Goal: Task Accomplishment & Management: Use online tool/utility

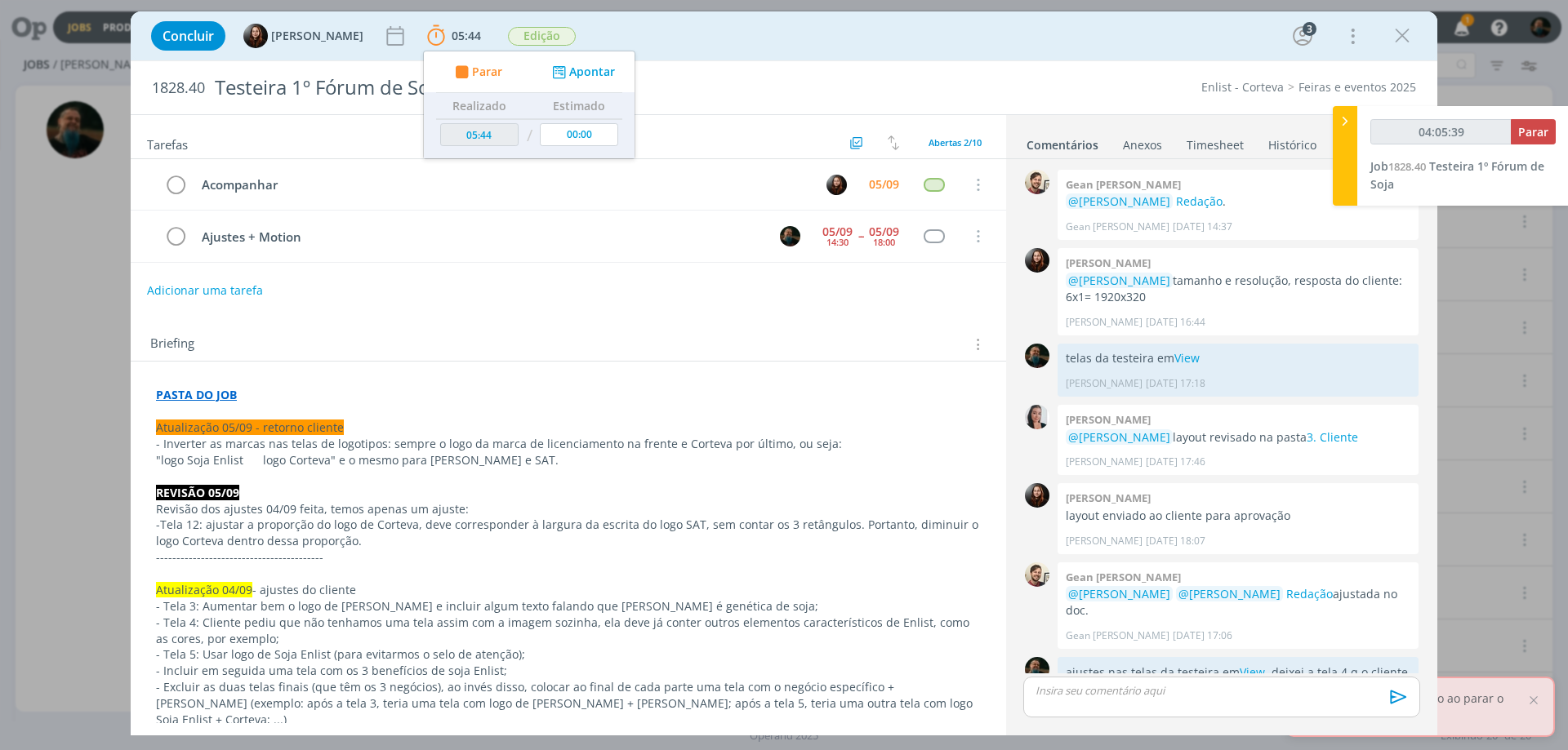
scroll to position [421, 0]
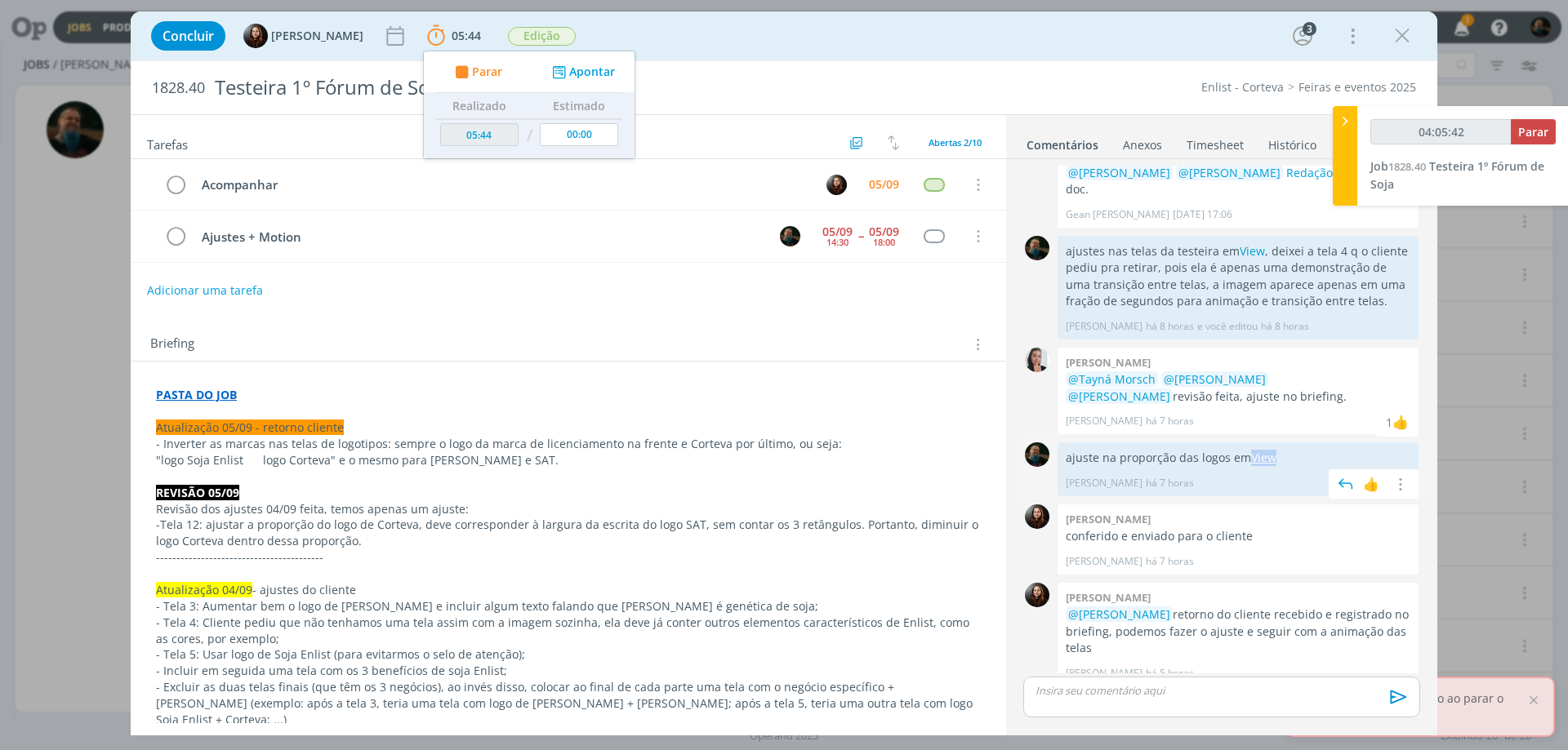
drag, startPoint x: 1280, startPoint y: 437, endPoint x: 1249, endPoint y: 441, distance: 31.3
click at [1249, 450] on p "ajuste na proporção das logos em View" at bounding box center [1238, 458] width 345 height 16
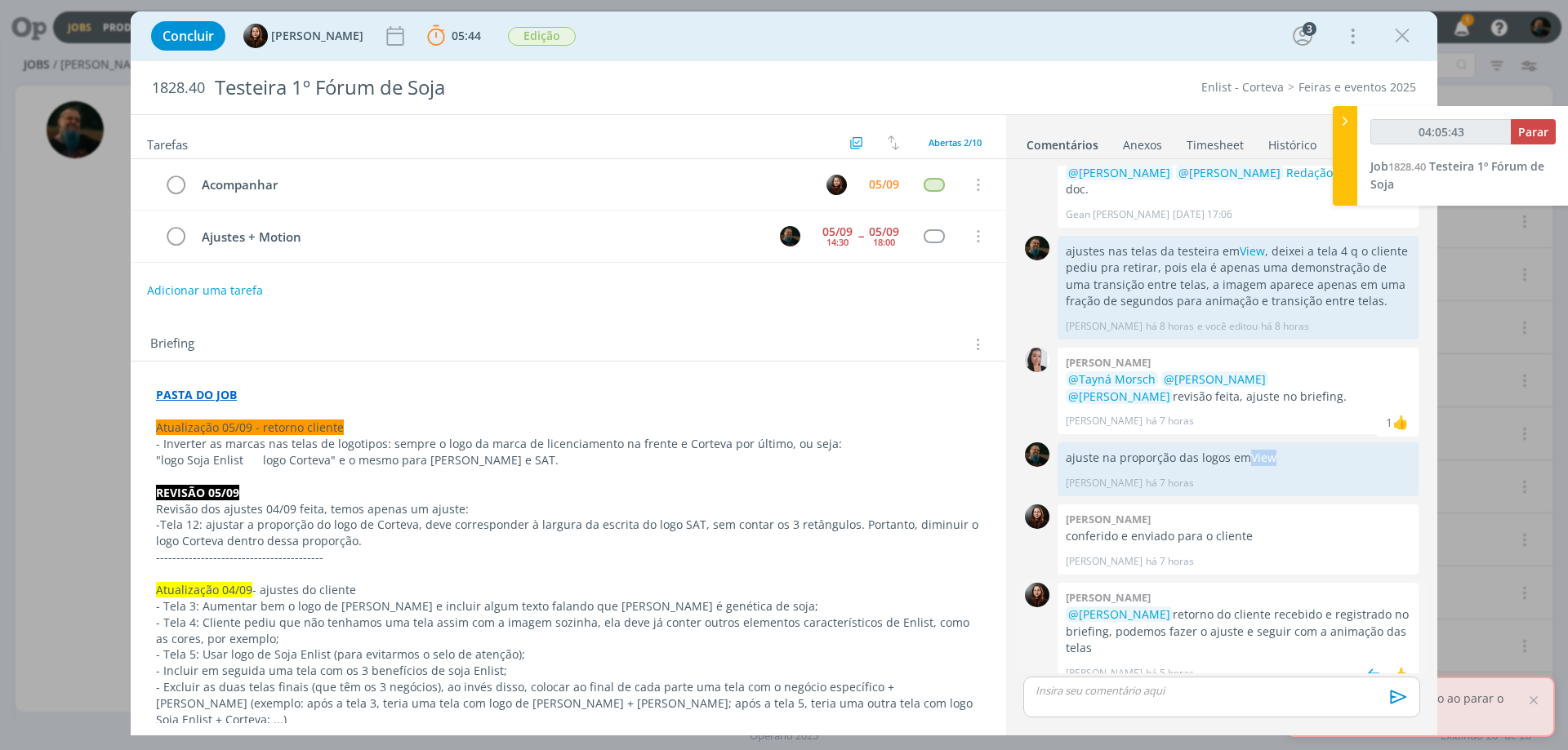
copy link "View"
type input "04:05:44"
click at [1118, 685] on p "dialog" at bounding box center [1221, 691] width 370 height 14
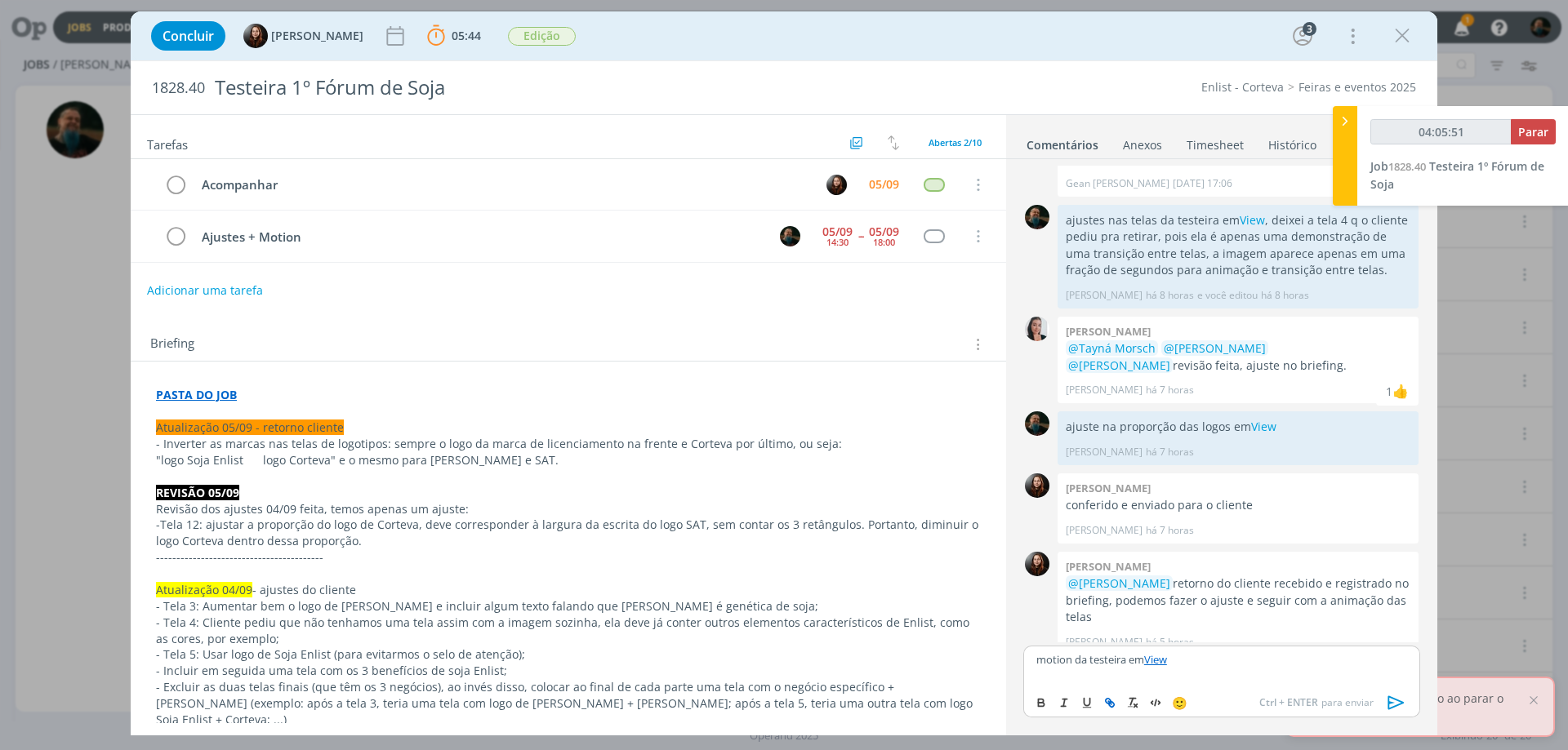
drag, startPoint x: 1399, startPoint y: 705, endPoint x: 1515, endPoint y: 223, distance: 495.8
click at [1399, 704] on icon "dialog" at bounding box center [1396, 702] width 25 height 25
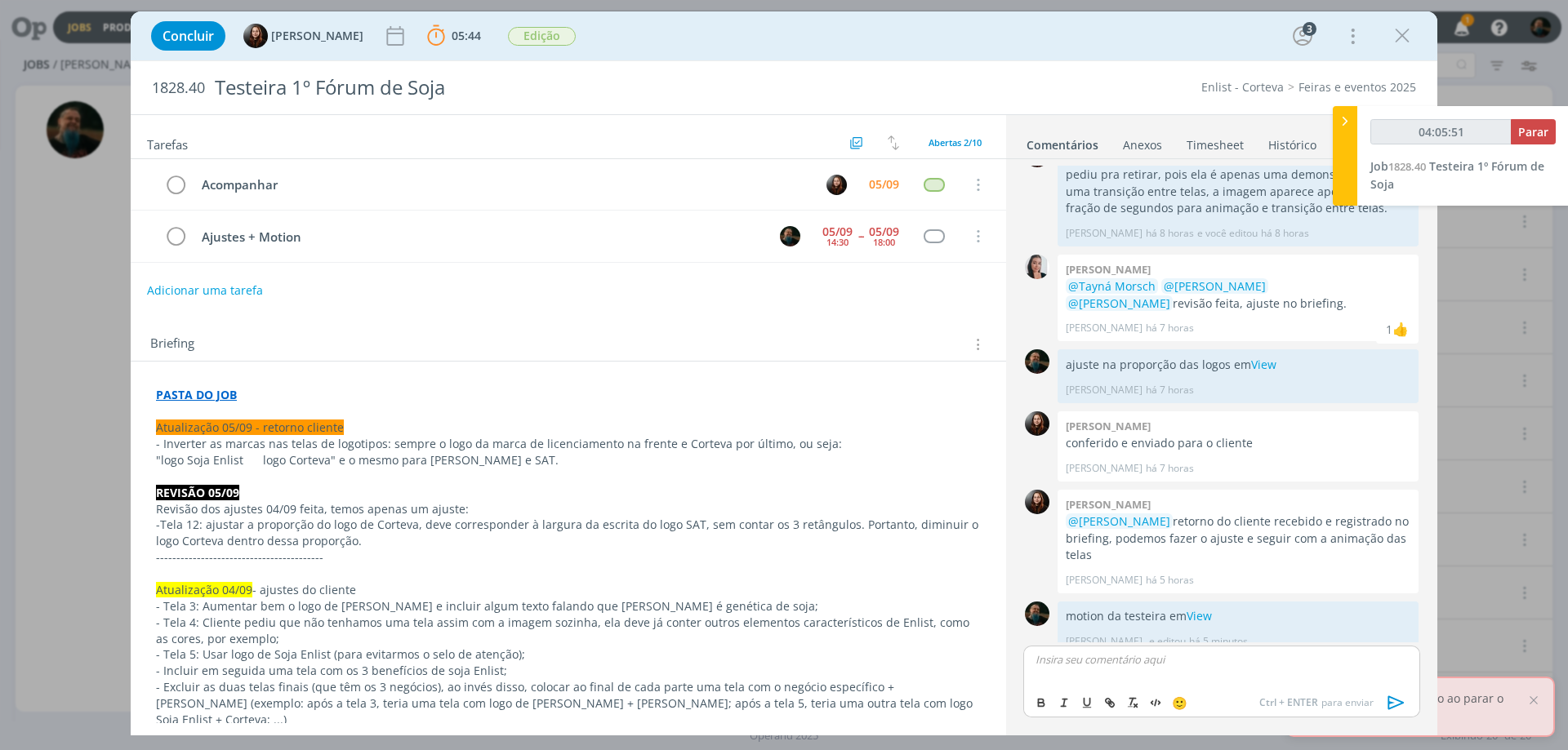
type input "04:05:52"
click at [1536, 133] on span "Parar" at bounding box center [1533, 132] width 31 height 15
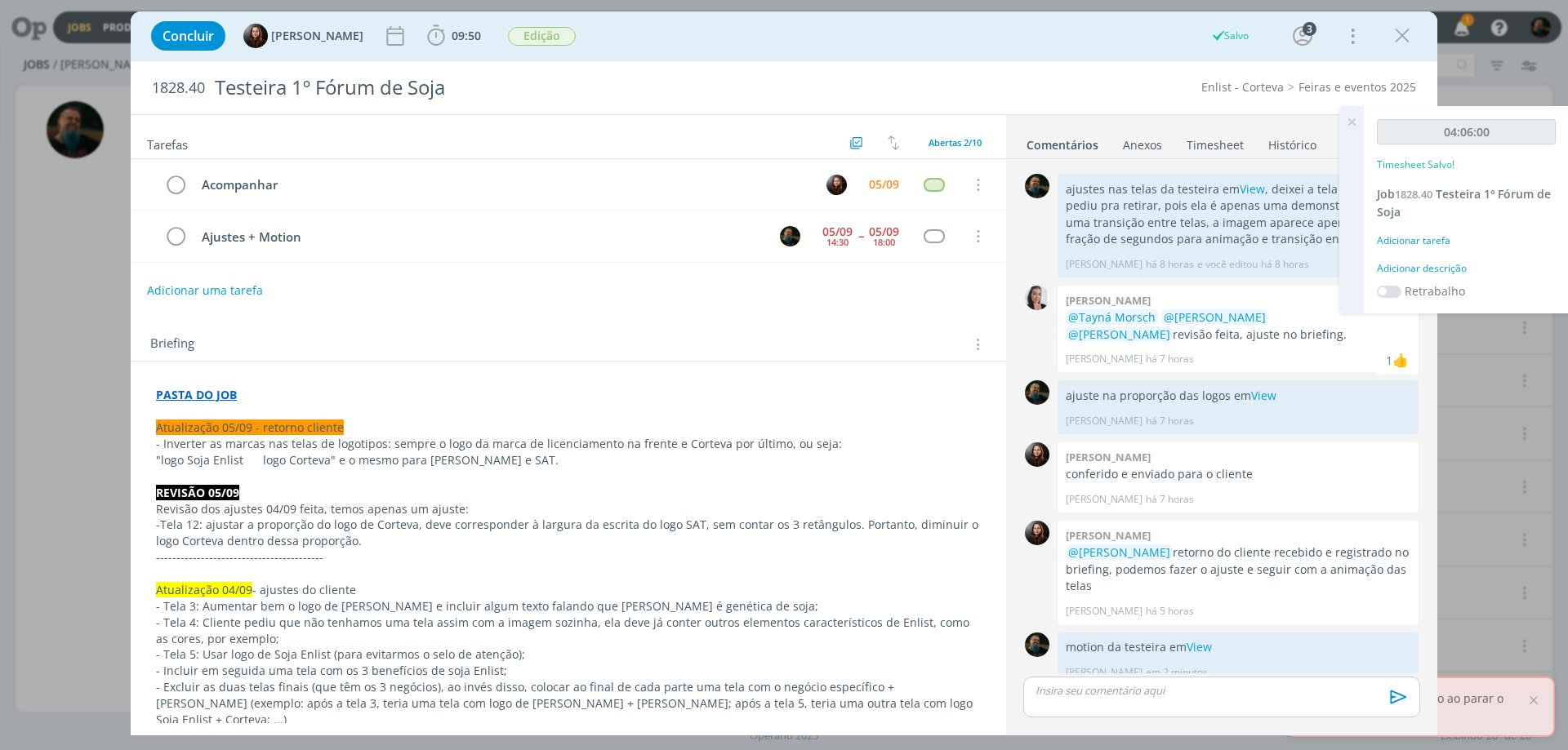
click at [1446, 279] on div "04:06:00 Timesheet Salvo! Job 1828.40 Testeira 1º Fórum de Soja Adicionar taref…" at bounding box center [1465, 210] width 205 height 207
click at [1449, 272] on div "Adicionar descrição" at bounding box center [1466, 268] width 179 height 14
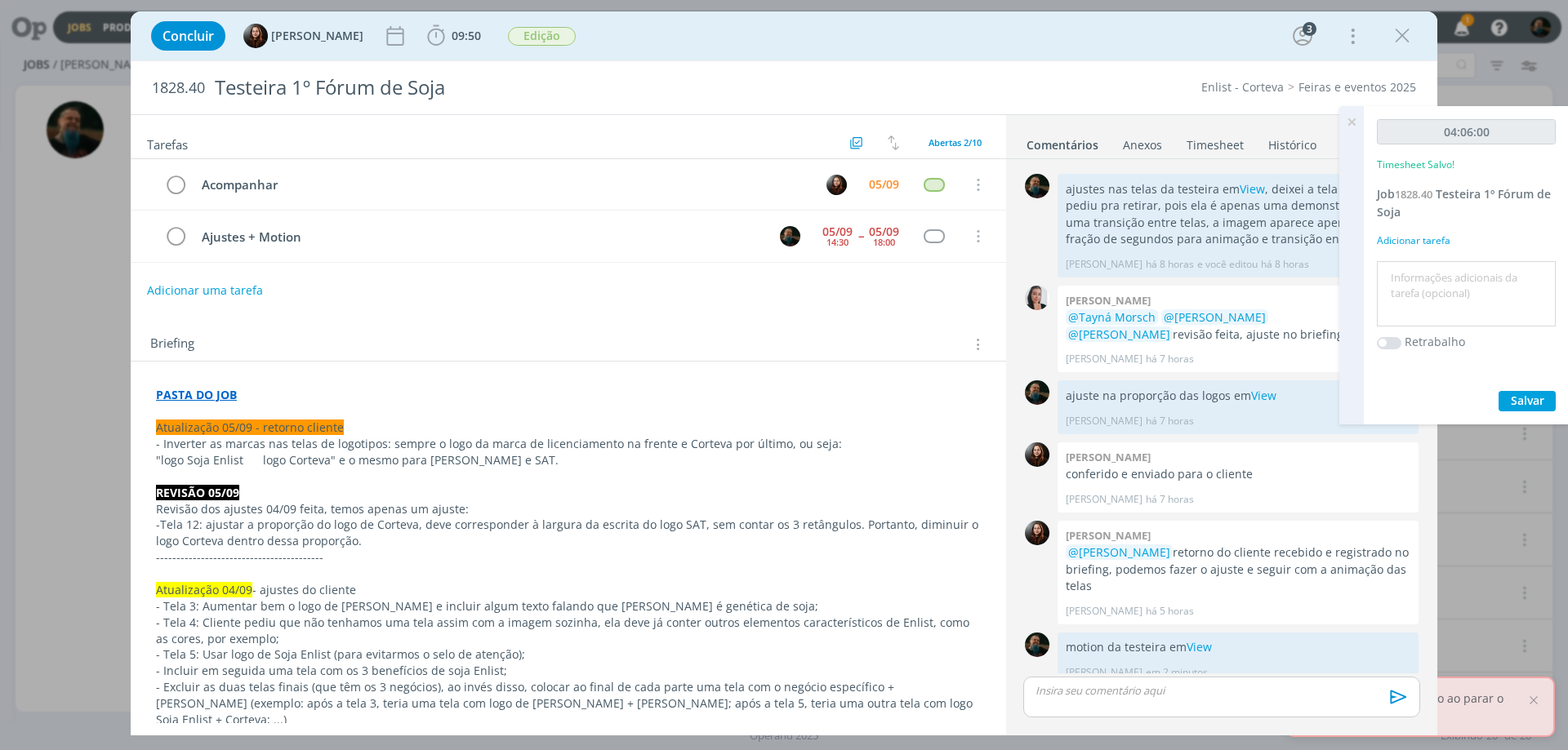
click at [1453, 307] on textarea at bounding box center [1465, 294] width 171 height 58
type textarea "motion testeira"
click at [1534, 401] on span "Salvar" at bounding box center [1526, 400] width 33 height 15
click at [1352, 117] on icon at bounding box center [1351, 121] width 30 height 31
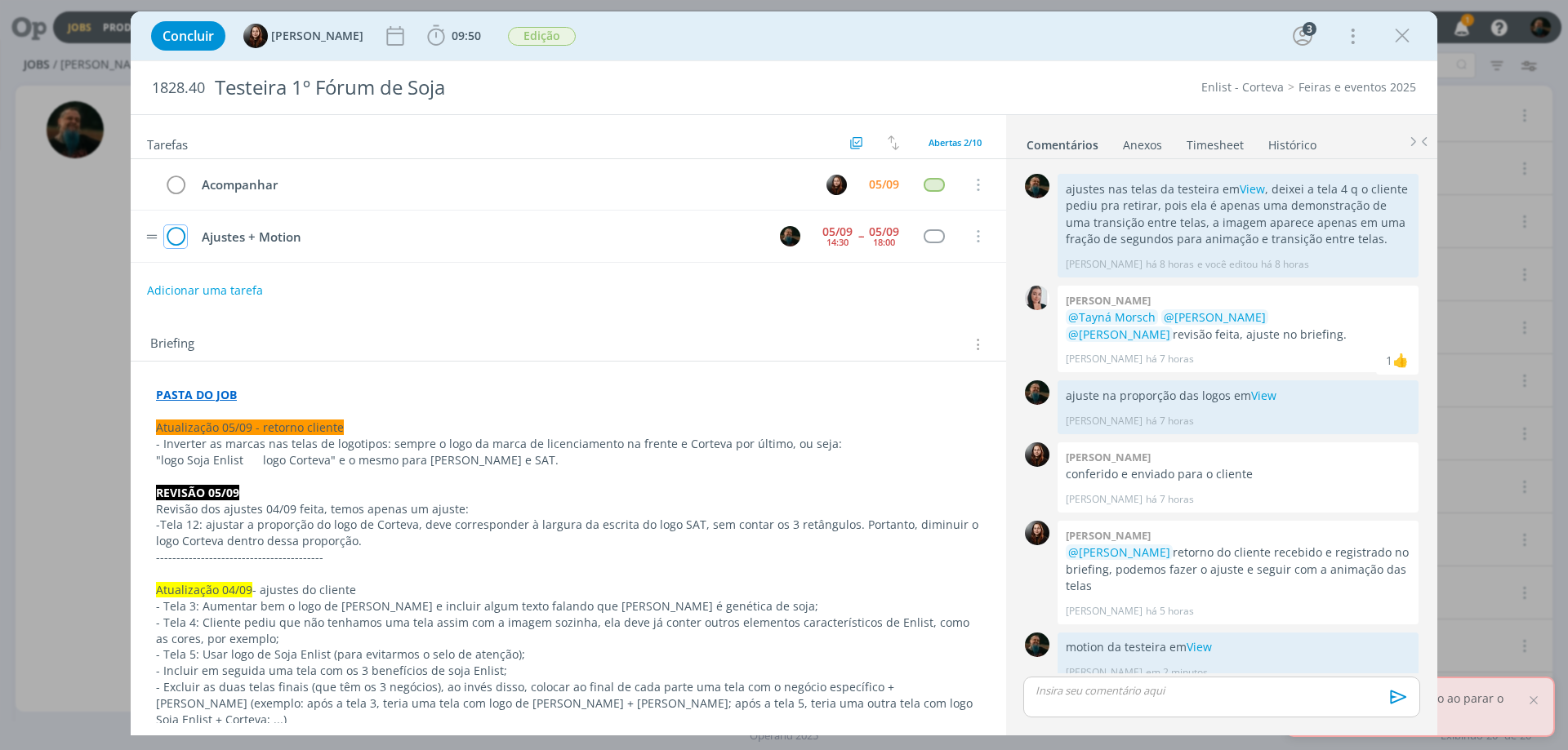
click at [174, 243] on icon "dialog" at bounding box center [175, 236] width 23 height 25
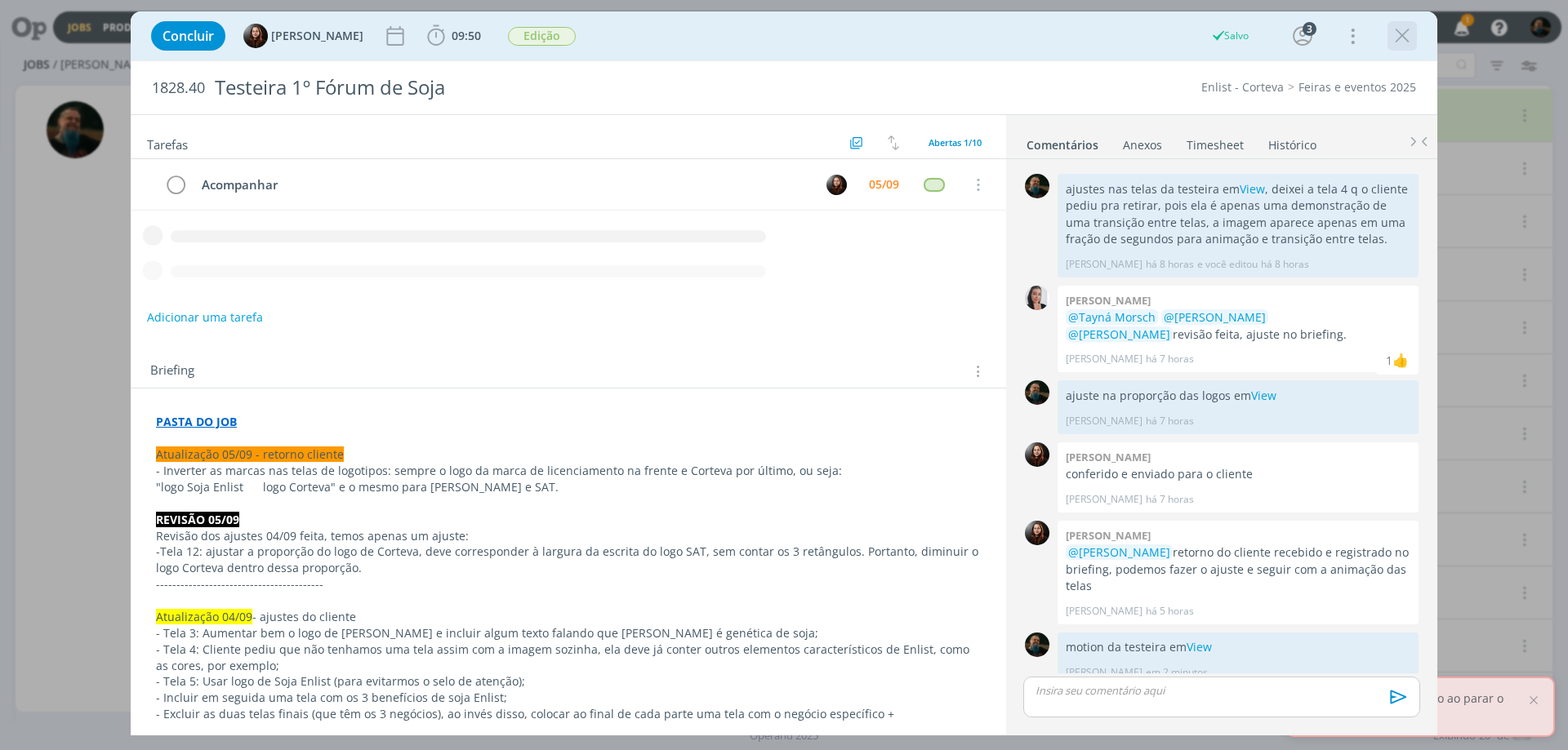
click at [1414, 29] on div "dialog" at bounding box center [1402, 36] width 30 height 30
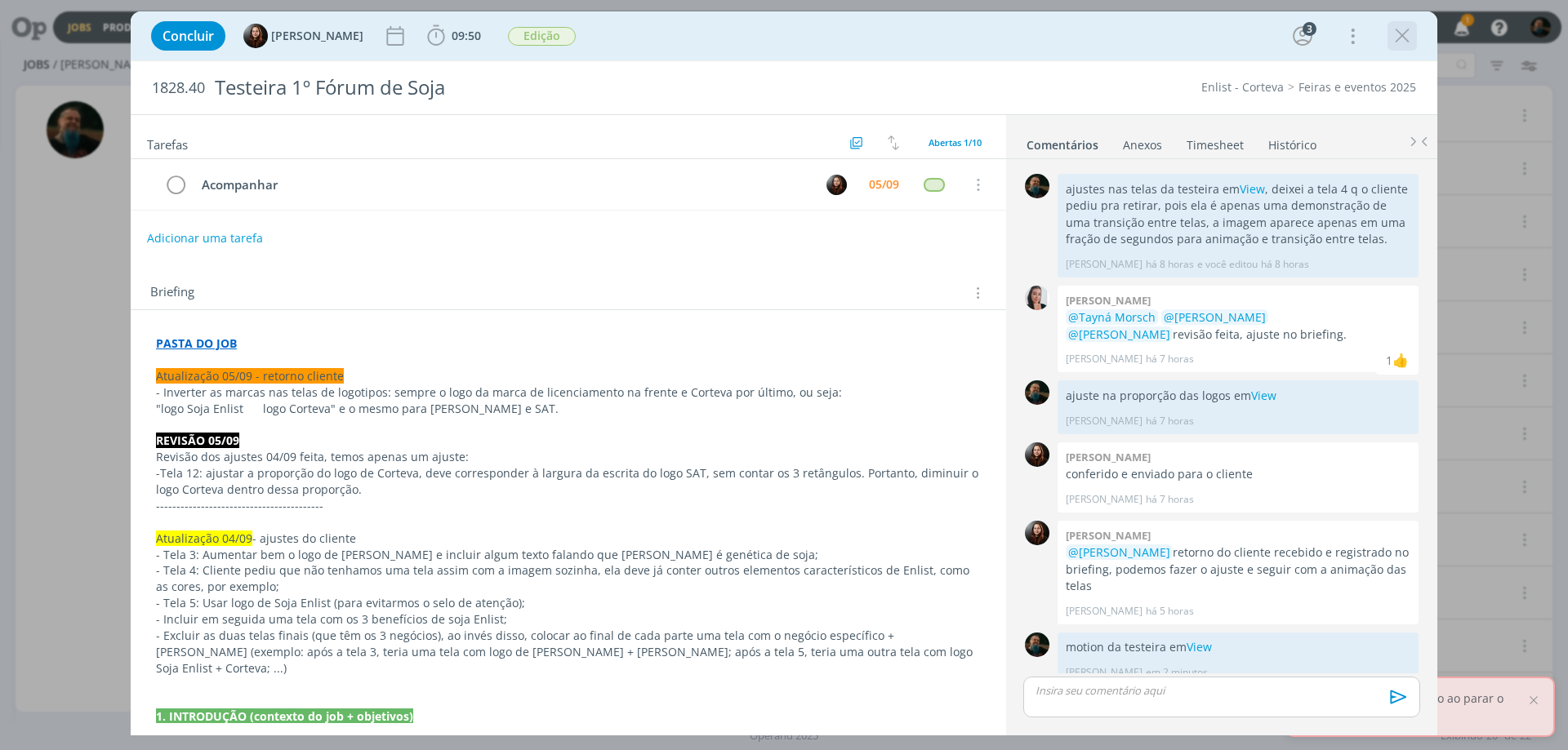
click at [1405, 36] on icon "dialog" at bounding box center [1402, 36] width 25 height 25
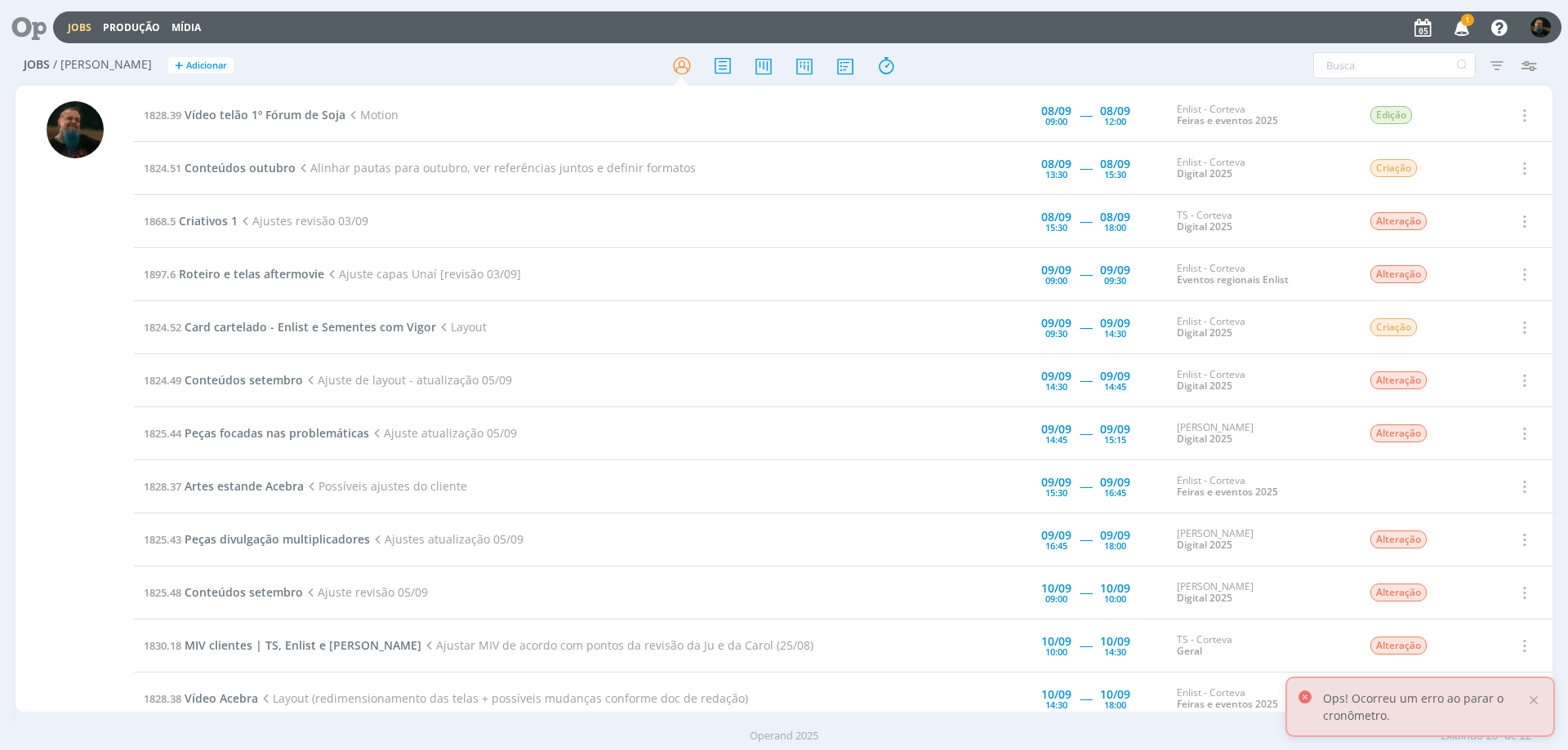
click at [1465, 25] on span "1" at bounding box center [1467, 20] width 13 height 12
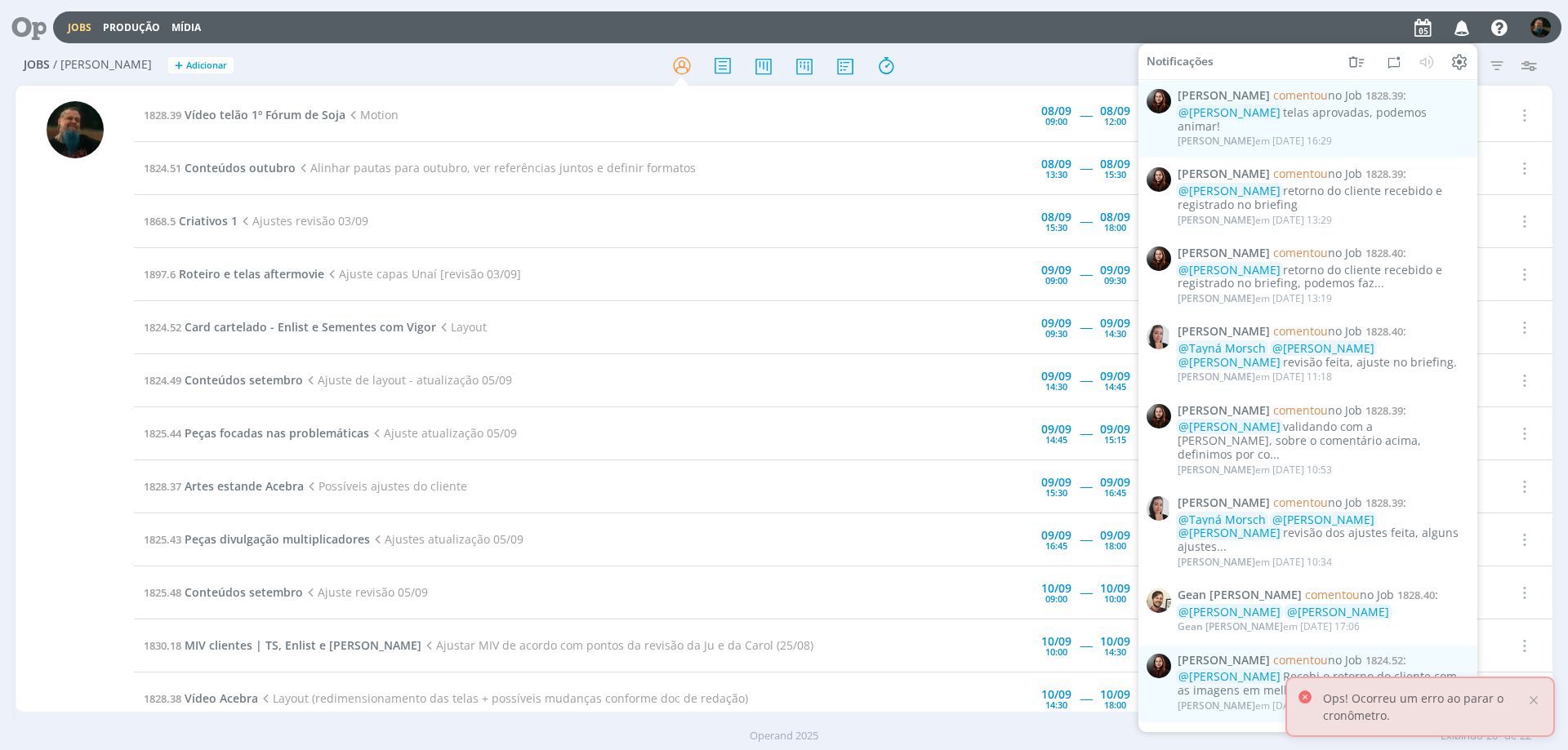
click at [1465, 25] on icon "button" at bounding box center [1462, 26] width 29 height 28
